Goal: Information Seeking & Learning: Learn about a topic

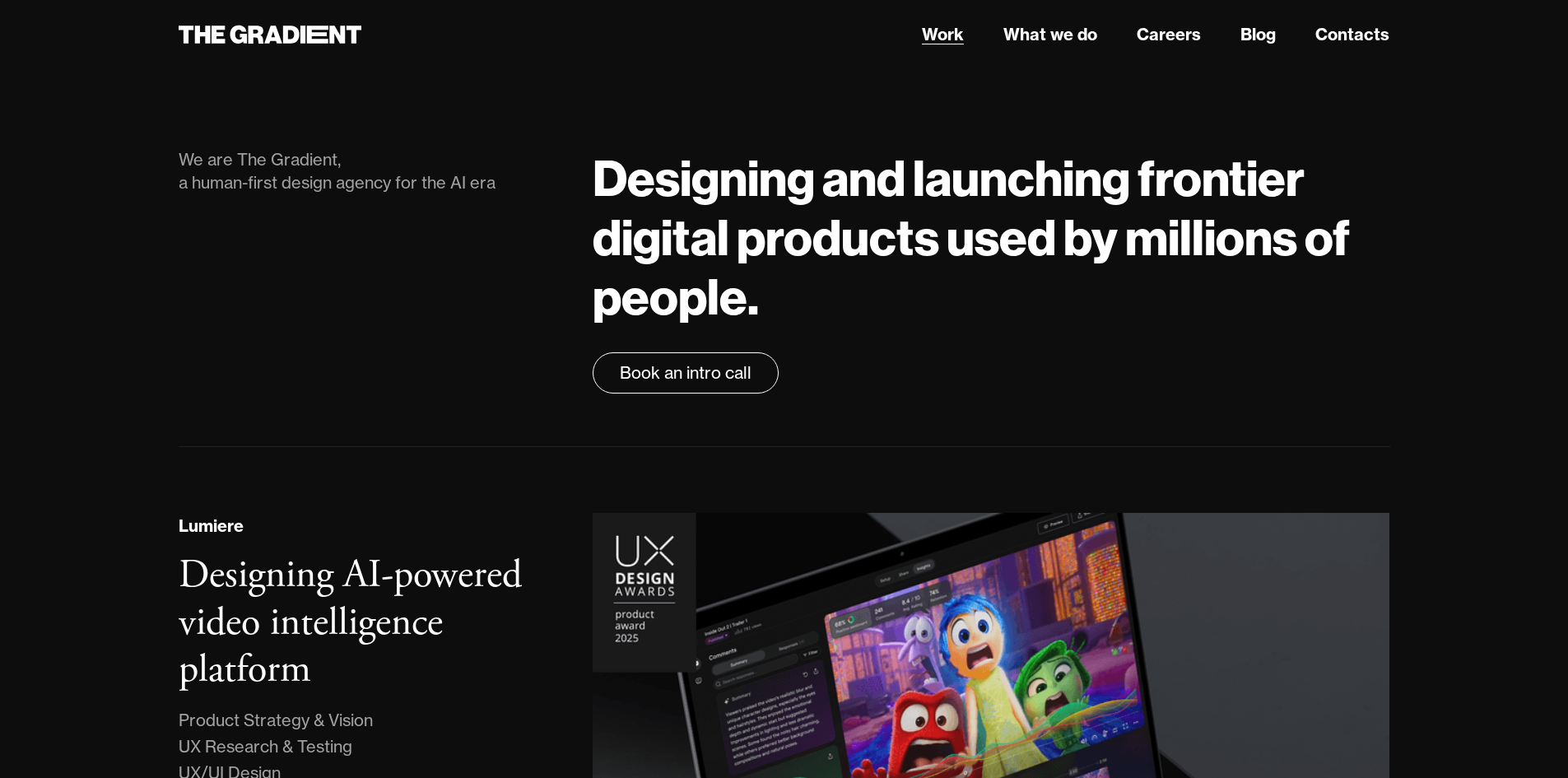
click at [958, 35] on link "Work" at bounding box center [943, 34] width 42 height 24
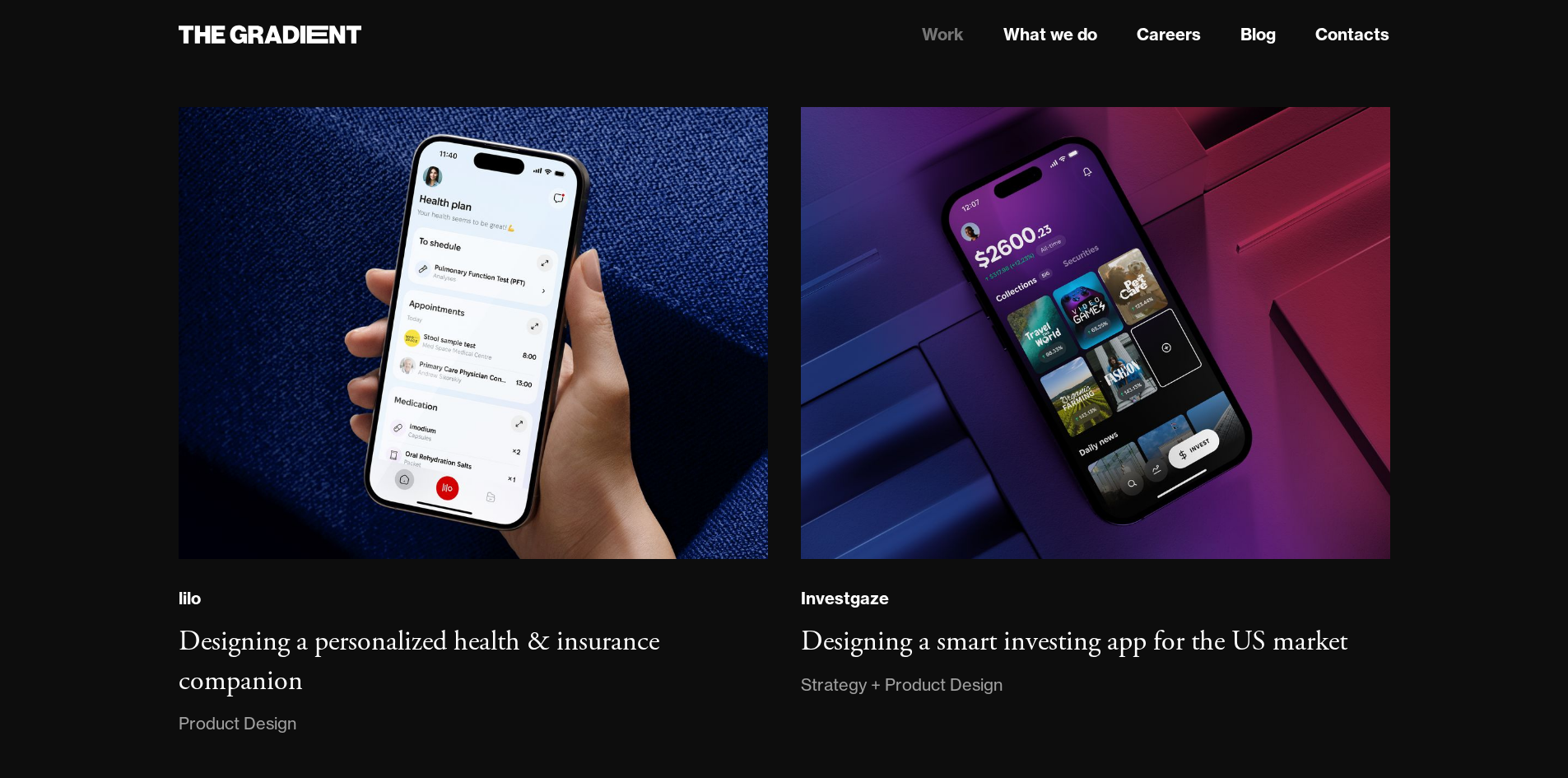
scroll to position [1730, 0]
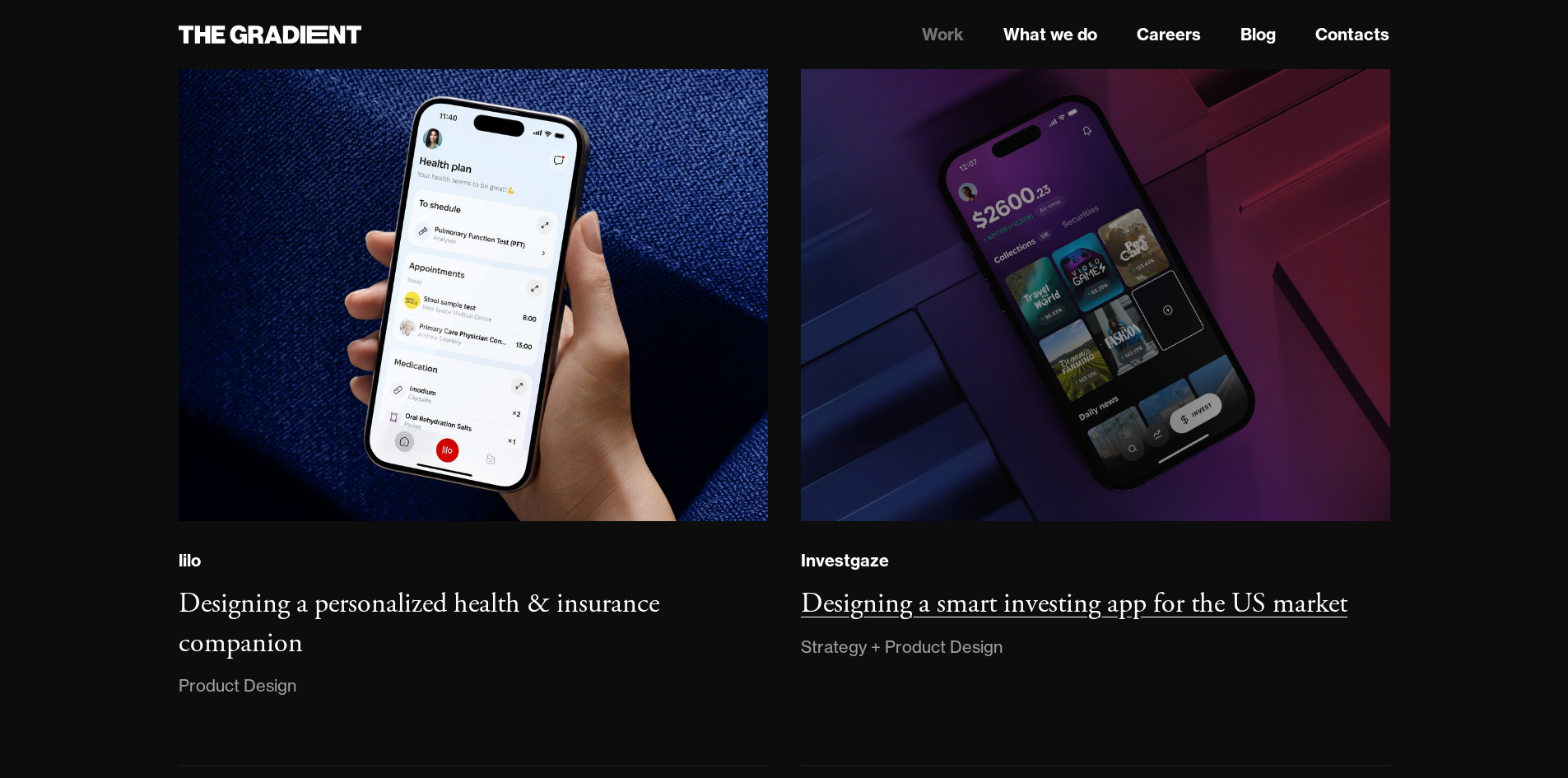
click at [1144, 422] on img at bounding box center [1095, 296] width 601 height 461
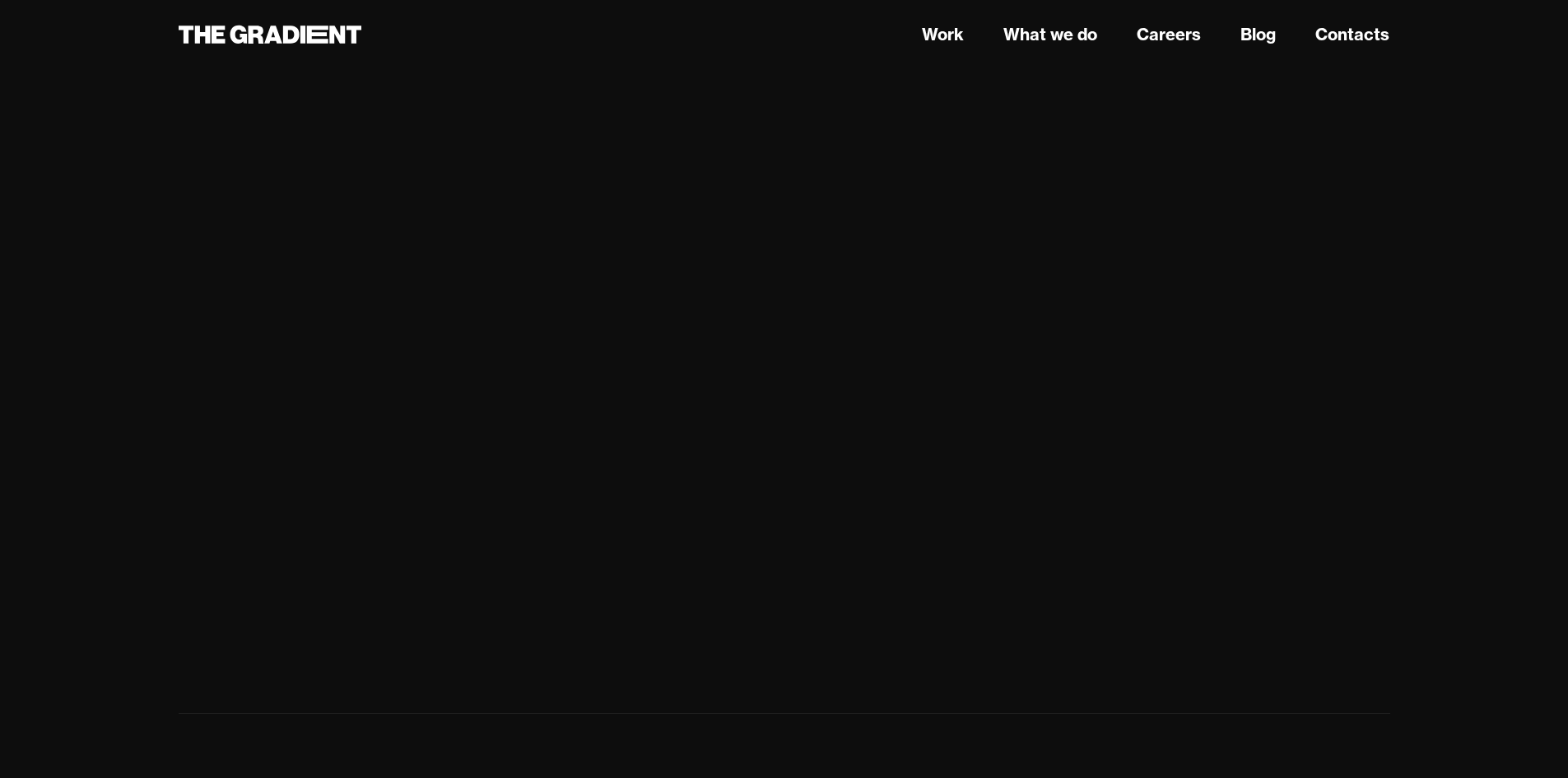
scroll to position [5369, 0]
